Goal: Use online tool/utility: Utilize a website feature to perform a specific function

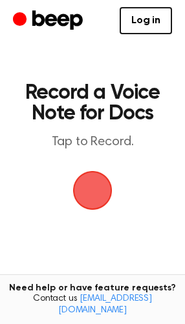
click at [103, 187] on span "button" at bounding box center [92, 190] width 64 height 64
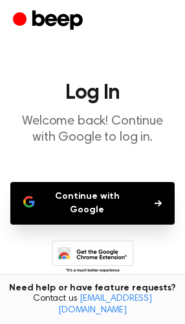
click at [103, 187] on button "Continue with Google" at bounding box center [92, 203] width 164 height 43
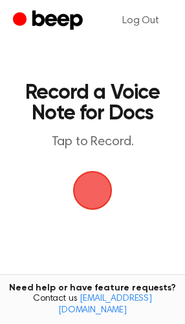
click at [83, 194] on span "button" at bounding box center [92, 190] width 58 height 58
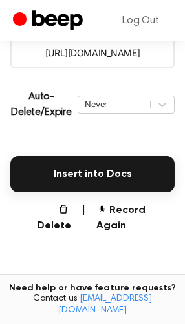
scroll to position [254, 0]
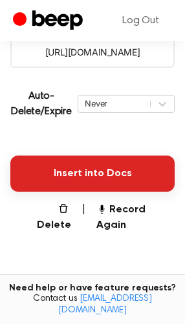
click at [118, 173] on button "Insert into Docs" at bounding box center [92, 174] width 164 height 36
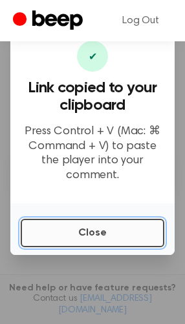
click at [132, 224] on button "Close" at bounding box center [92, 233] width 143 height 28
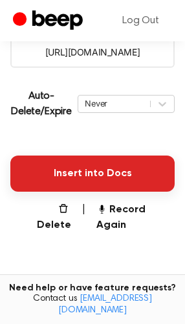
click at [80, 165] on button "Insert into Docs" at bounding box center [92, 174] width 164 height 36
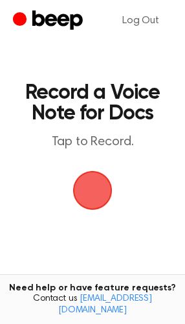
click at [98, 182] on span "button" at bounding box center [92, 190] width 39 height 39
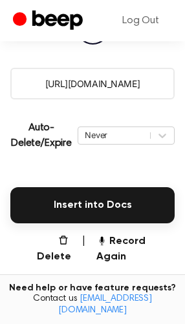
scroll to position [226, 0]
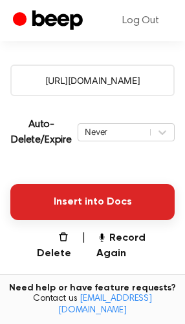
click at [116, 214] on button "Insert into Docs" at bounding box center [92, 202] width 164 height 36
